Goal: Check status: Check status

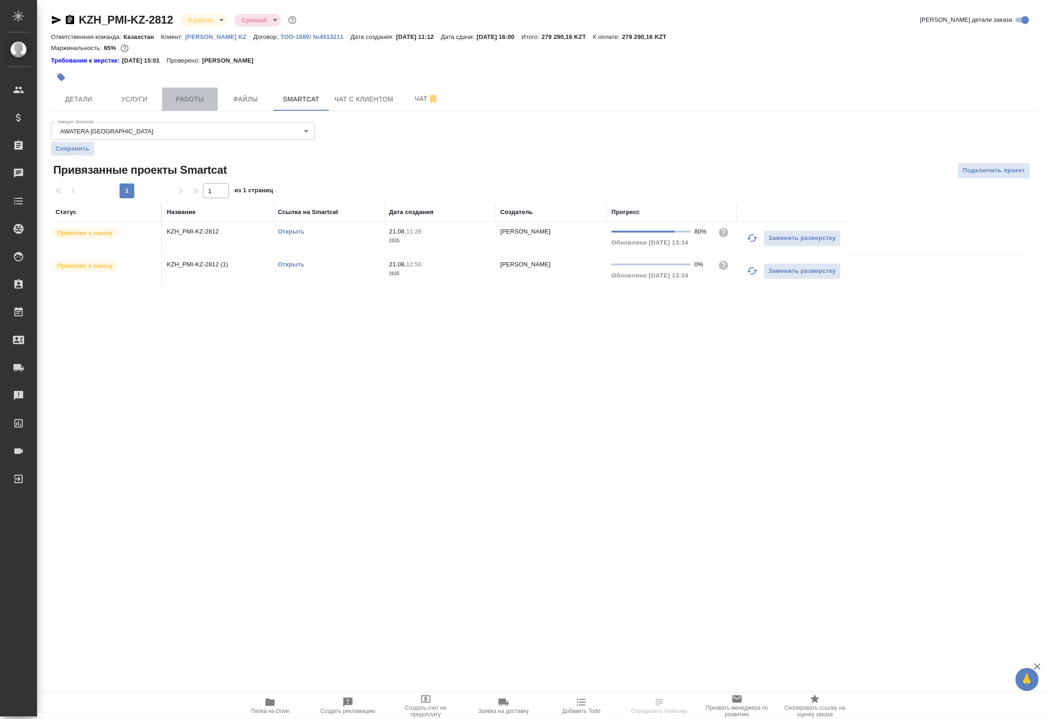
click at [171, 100] on span "Работы" at bounding box center [190, 100] width 44 height 12
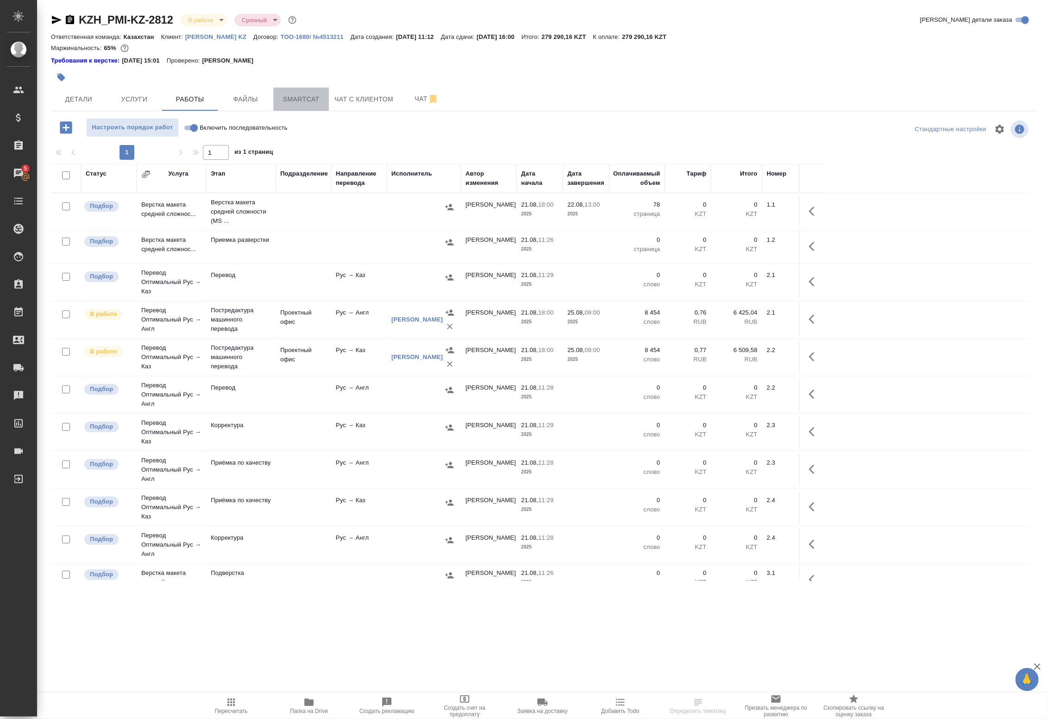
click at [317, 98] on span "Smartcat" at bounding box center [301, 100] width 44 height 12
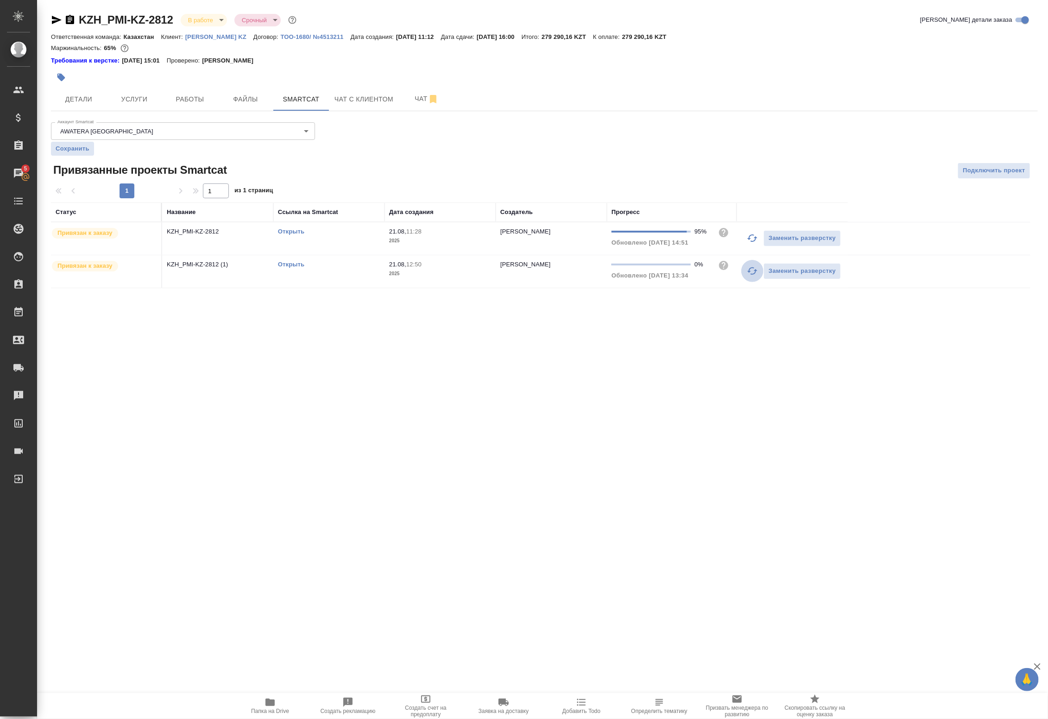
click at [749, 274] on icon "button" at bounding box center [752, 270] width 11 height 11
